Goal: Task Accomplishment & Management: Manage account settings

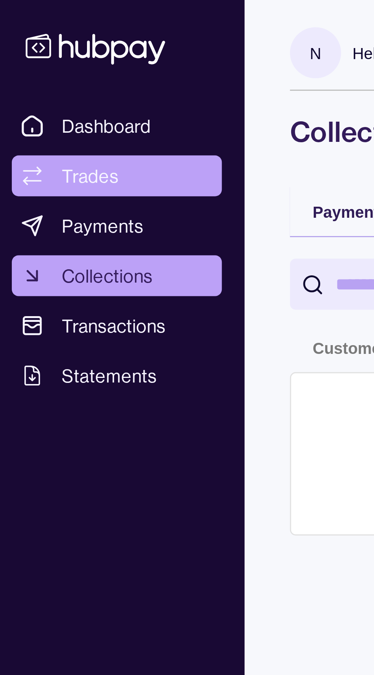
click at [35, 61] on span "Trades" at bounding box center [33, 59] width 19 height 9
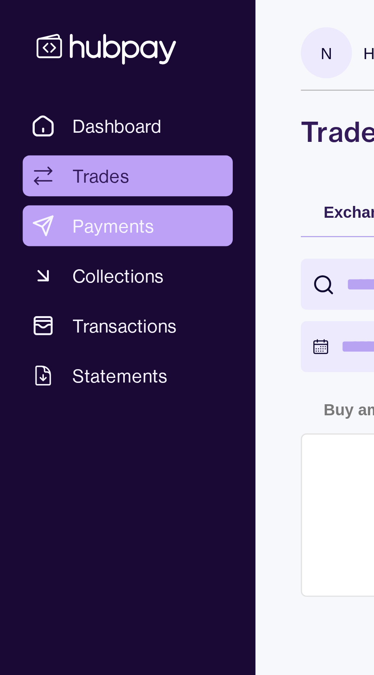
click at [37, 78] on span "Payments" at bounding box center [37, 75] width 27 height 9
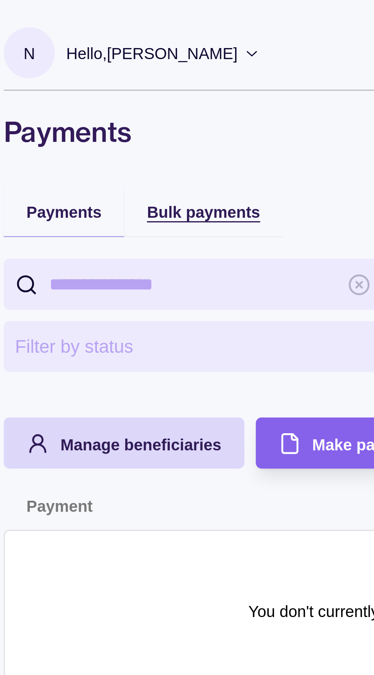
click at [168, 68] on div "Bulk payments" at bounding box center [168, 70] width 38 height 9
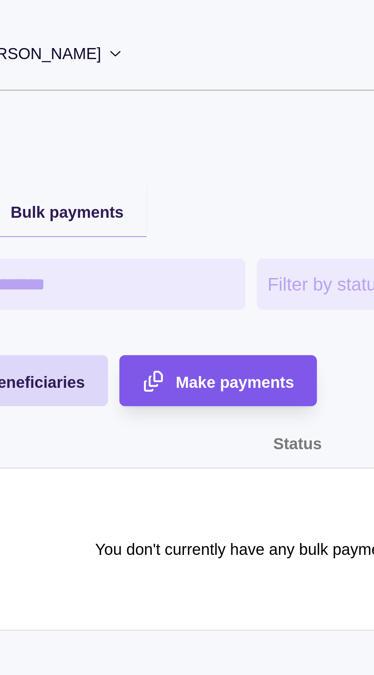
click at [208, 129] on span "Make payments" at bounding box center [225, 129] width 40 height 6
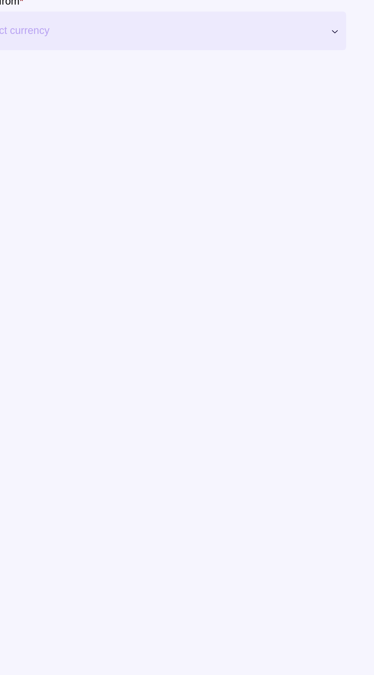
click at [77, 54] on span "Select currency" at bounding box center [121, 53] width 204 height 9
click at [185, 300] on section "Debit account Debit from * Select currency *** *** *** ***" at bounding box center [186, 317] width 343 height 605
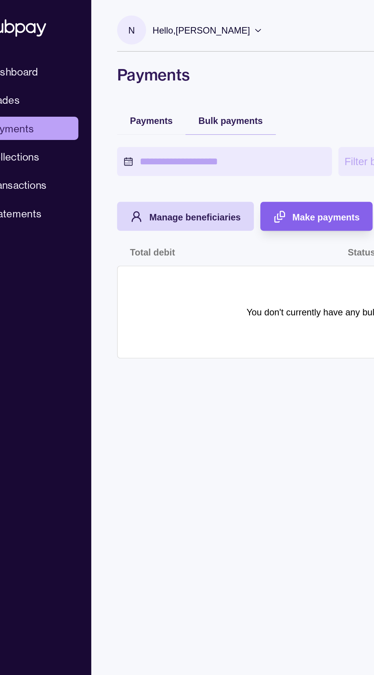
click at [156, 18] on p "Hello, [PERSON_NAME]" at bounding box center [151, 18] width 58 height 8
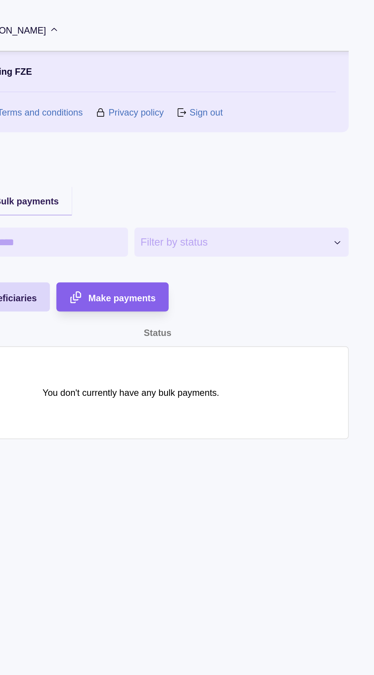
click at [277, 64] on link "Sign out" at bounding box center [273, 66] width 19 height 8
